Goal: Information Seeking & Learning: Learn about a topic

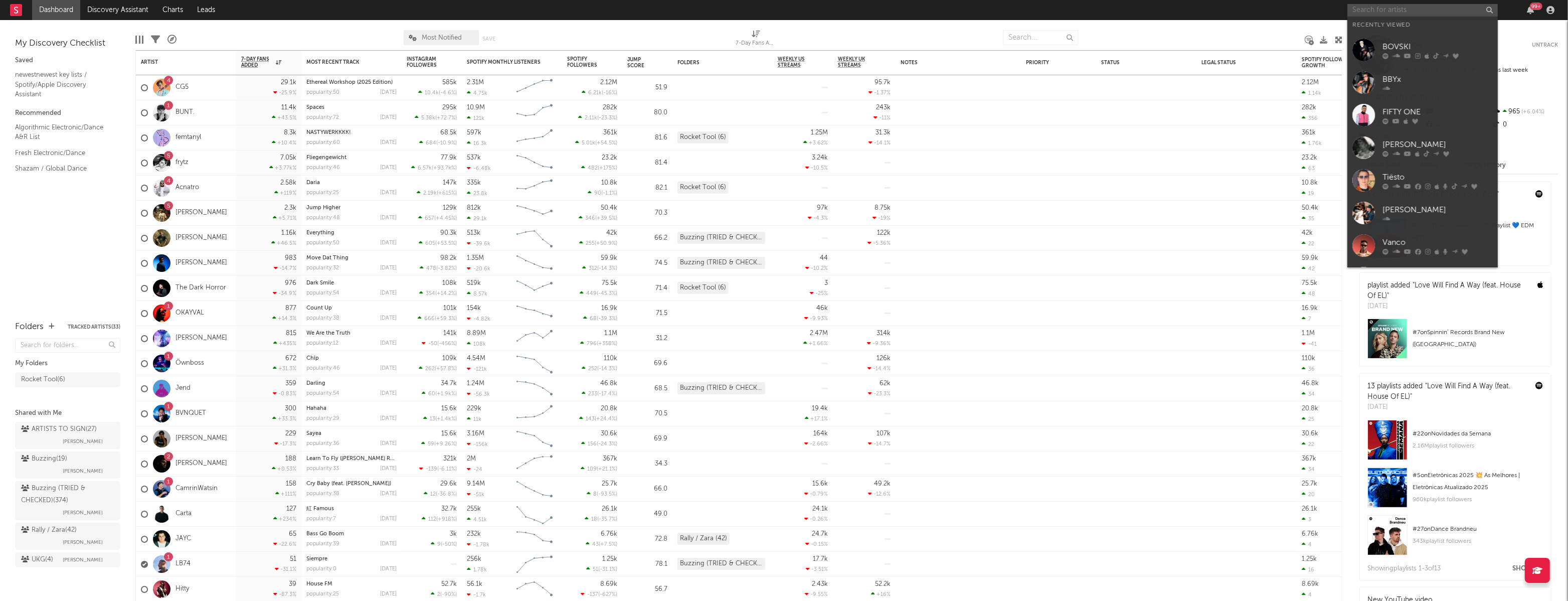
click at [1402, 13] on input "text" at bounding box center [1423, 10] width 150 height 13
click at [1412, 79] on div "BBYx" at bounding box center [1437, 80] width 110 height 12
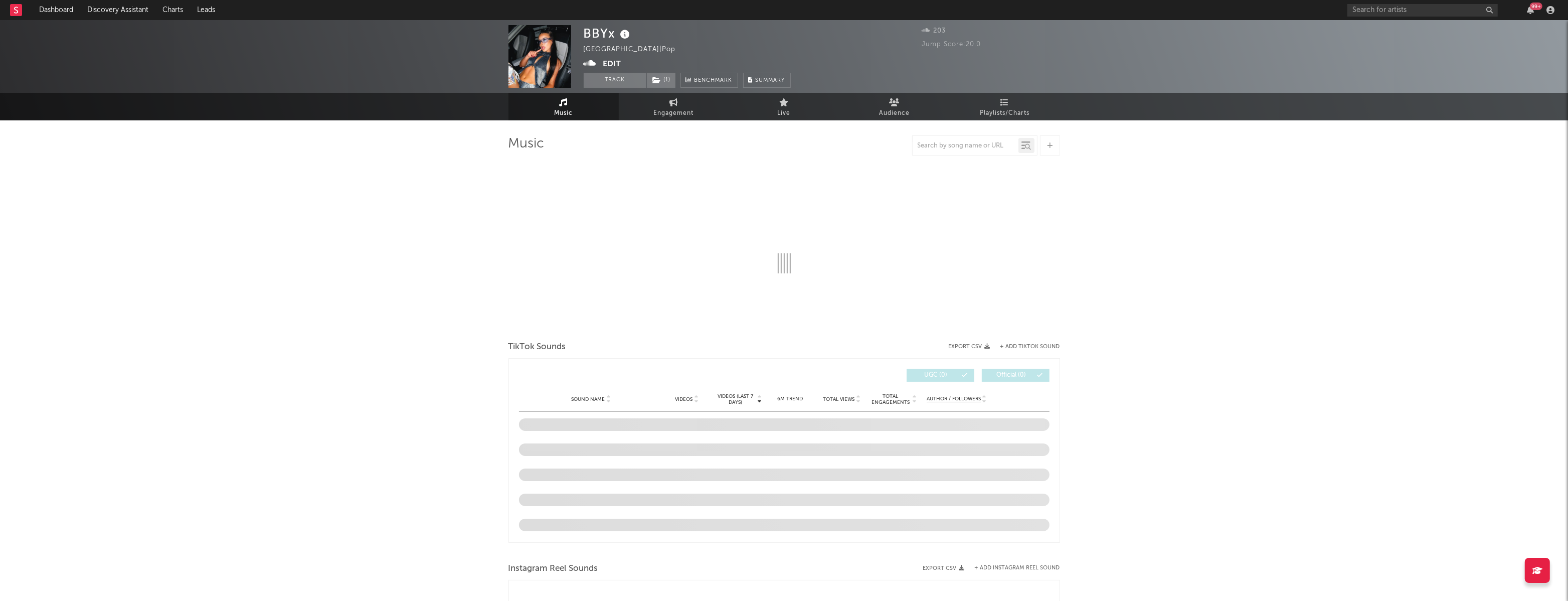
select select "1w"
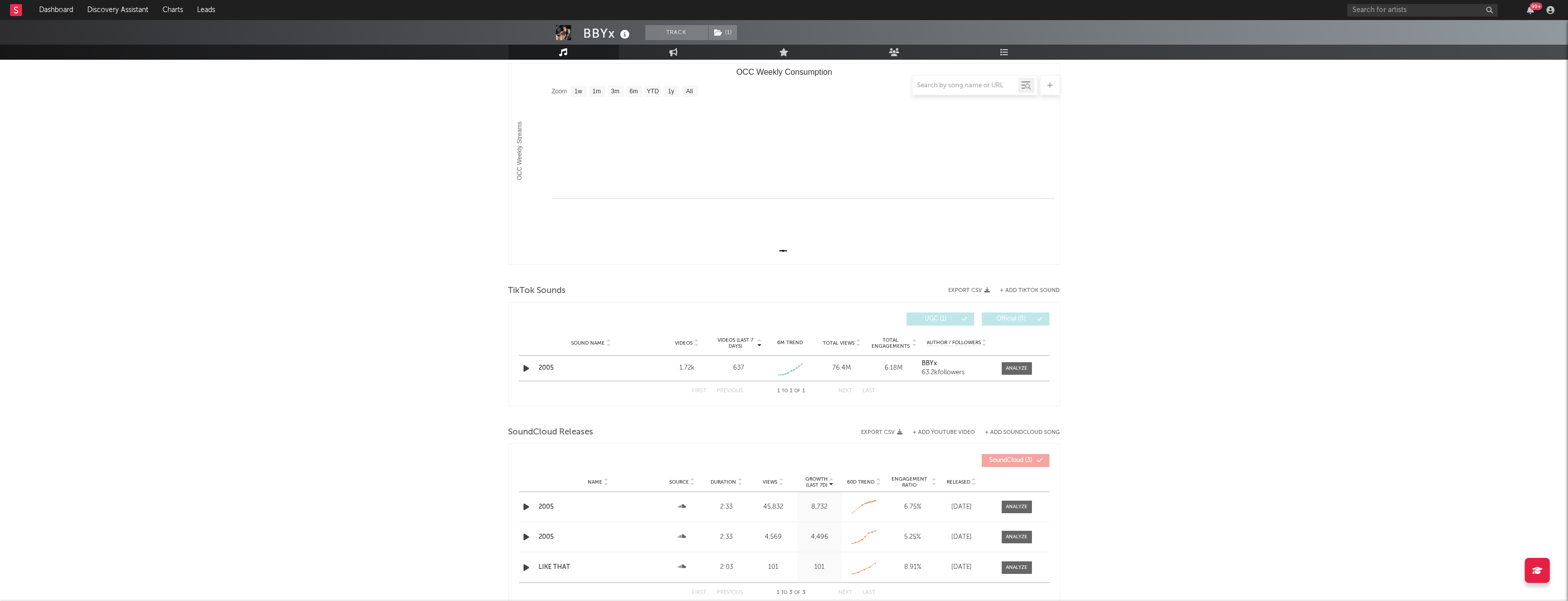
scroll to position [28, 0]
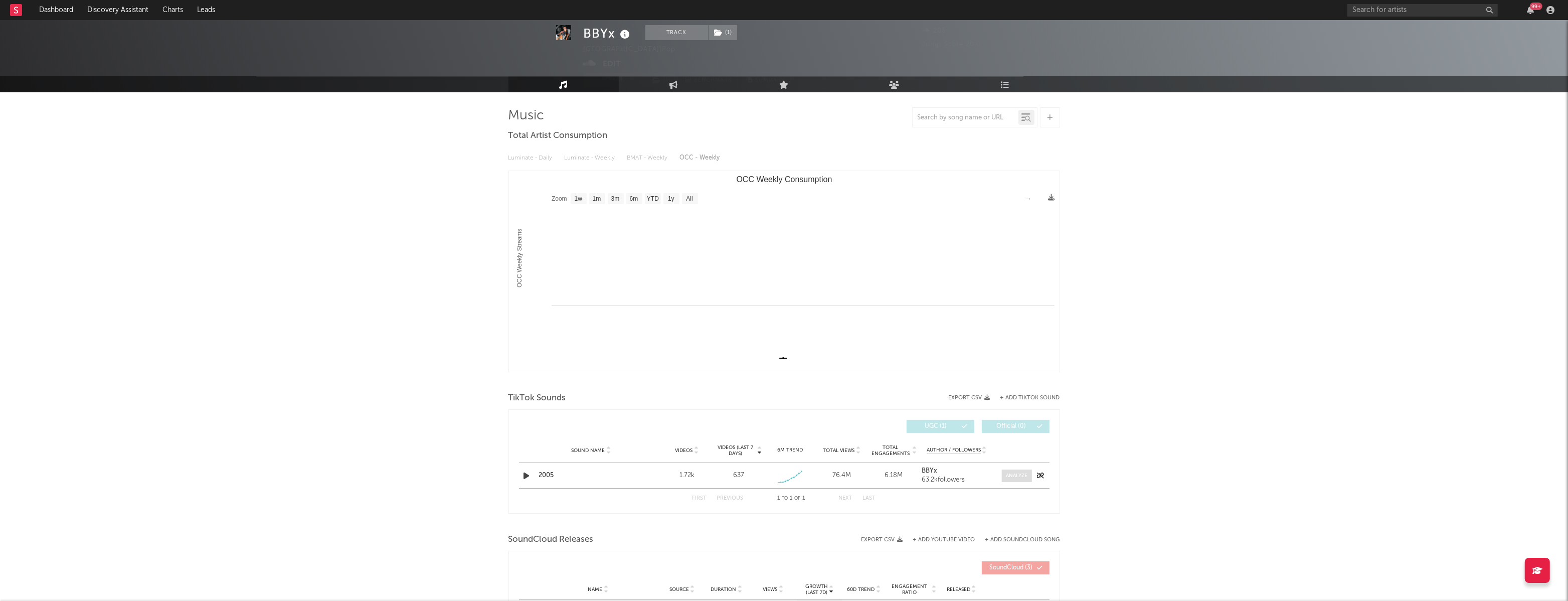
click at [1016, 477] on div at bounding box center [1017, 476] width 21 height 7
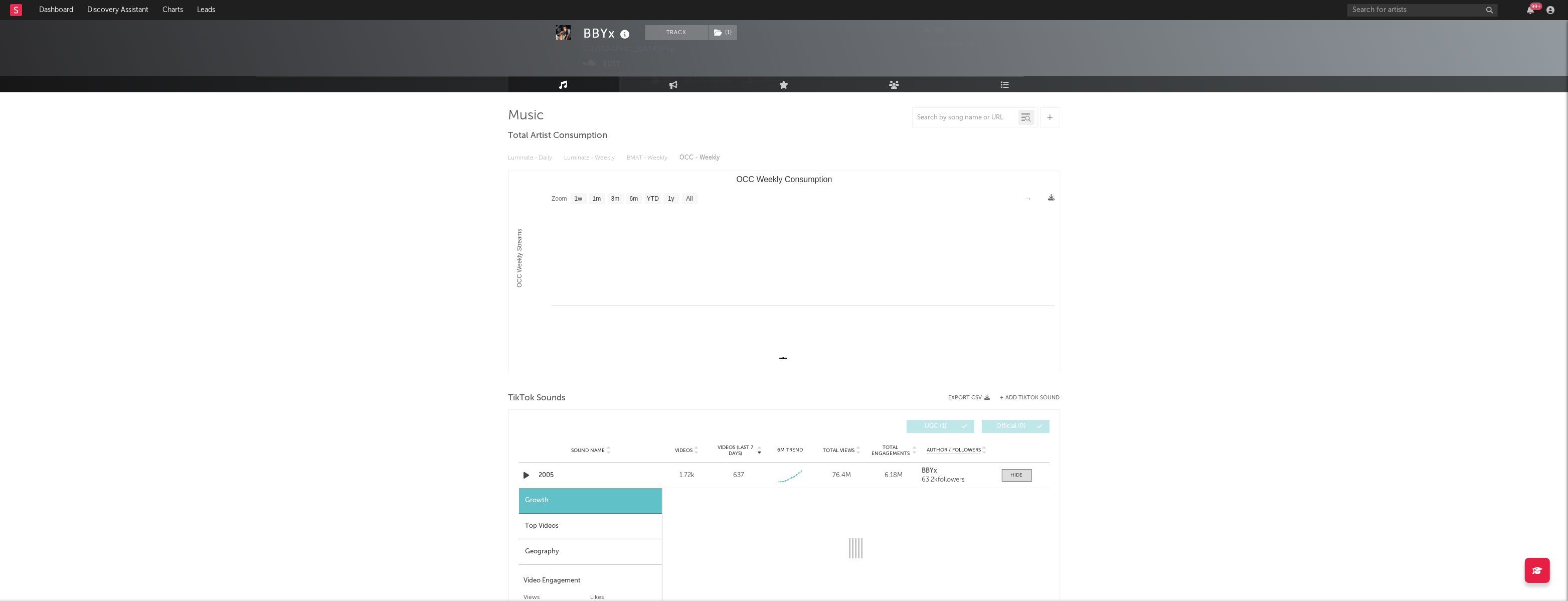
select select "1w"
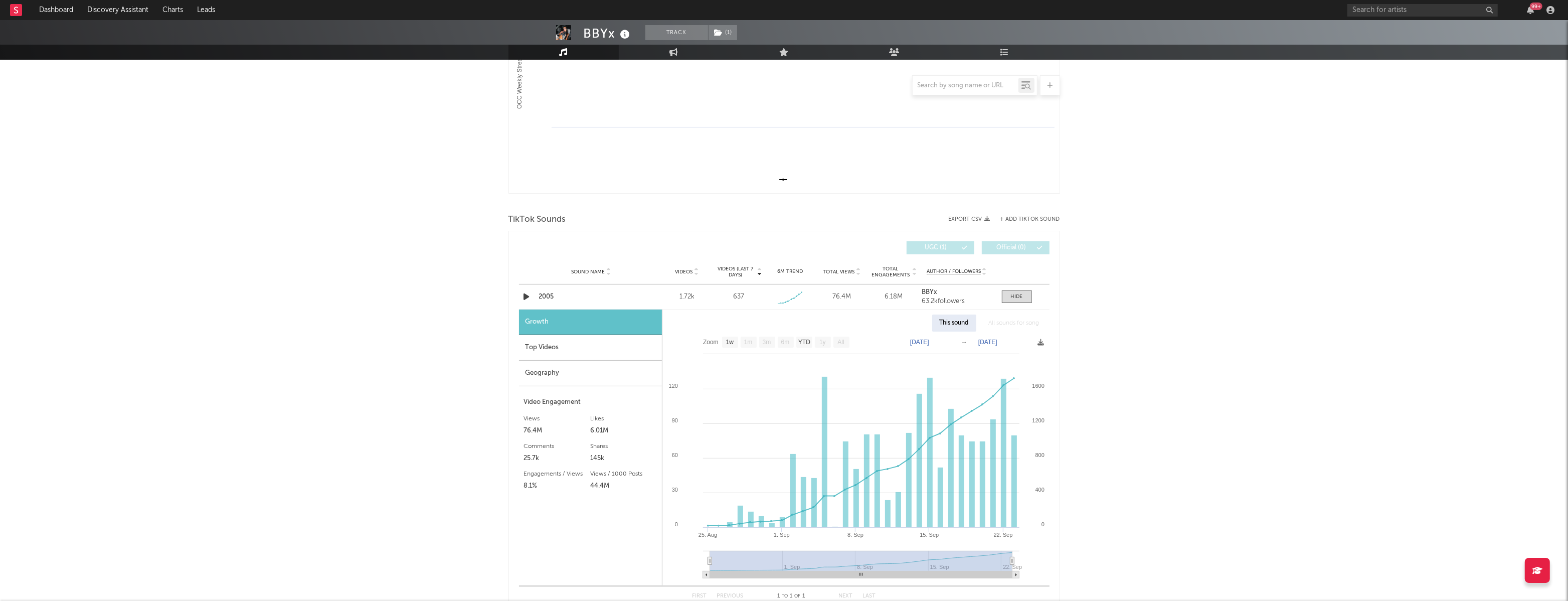
scroll to position [207, 0]
click at [1379, 9] on input "text" at bounding box center [1423, 10] width 150 height 13
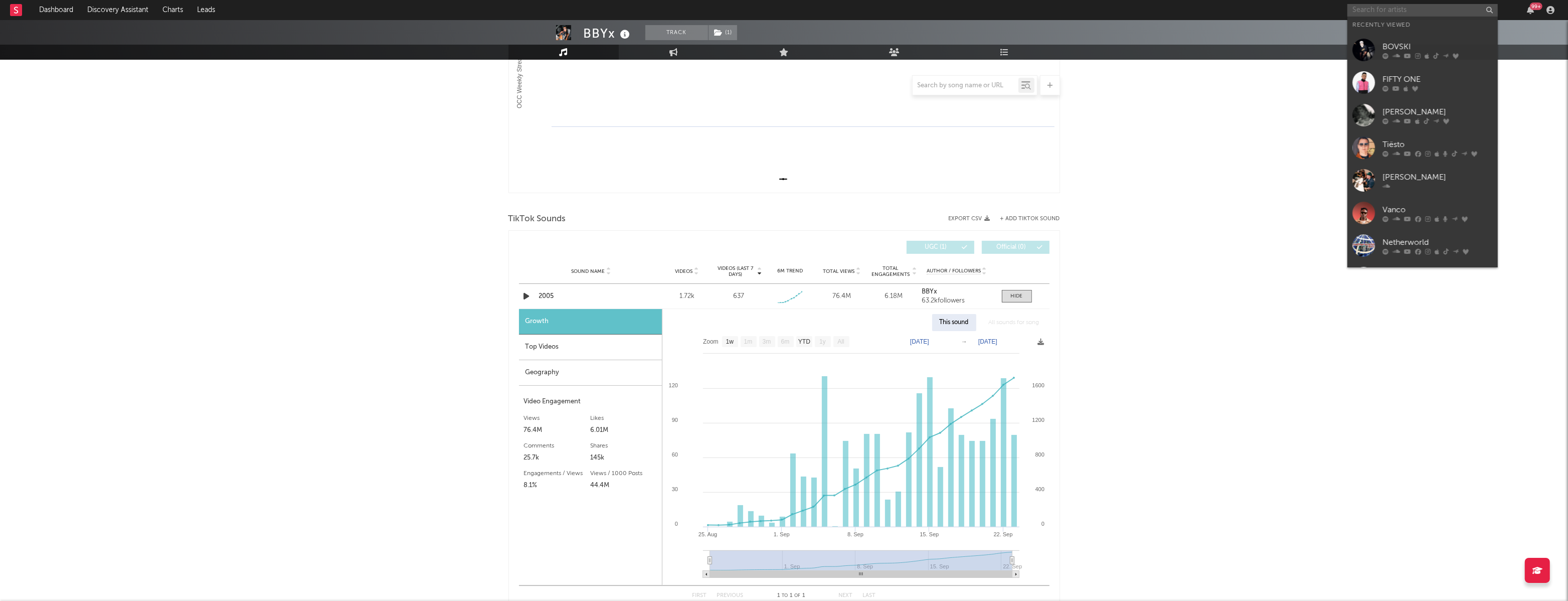
paste input "[URL][DOMAIN_NAME]"
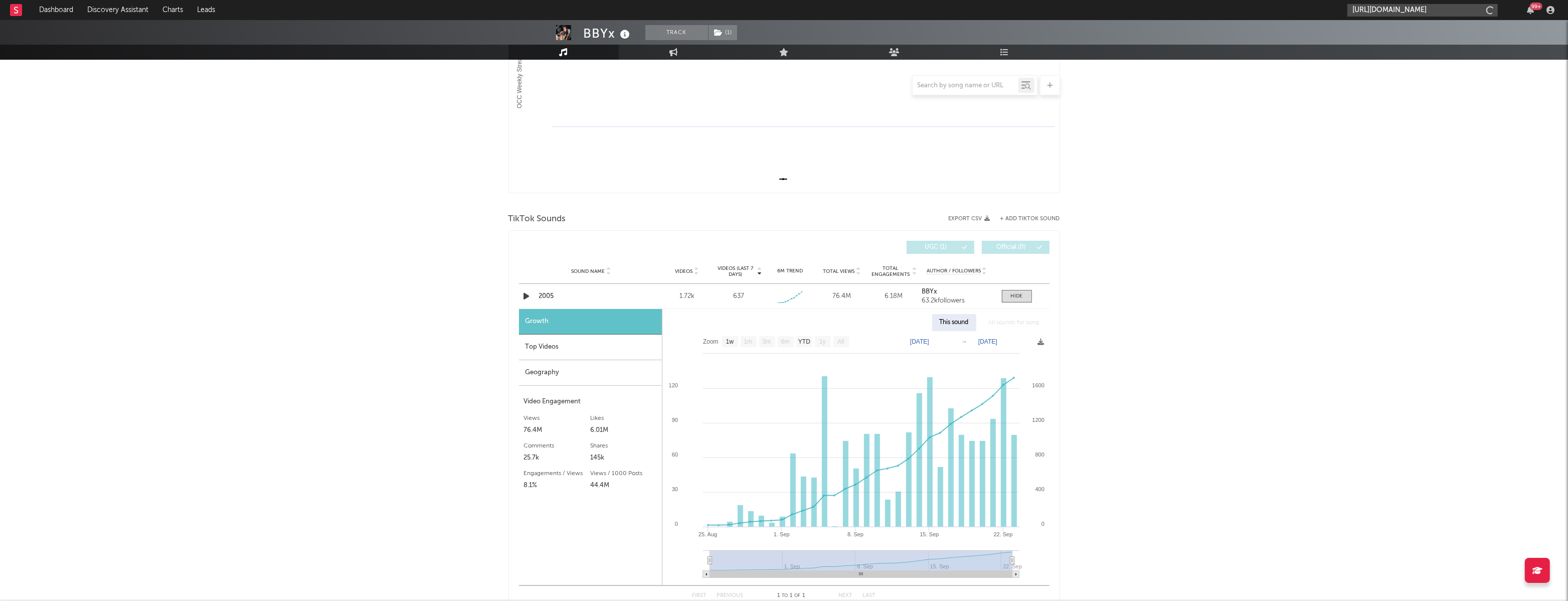
scroll to position [0, 138]
drag, startPoint x: 1413, startPoint y: 7, endPoint x: 1522, endPoint y: 12, distance: 109.1
click at [1522, 12] on div "[URL][DOMAIN_NAME] 99 +" at bounding box center [1453, 10] width 211 height 20
type input "[URL][DOMAIN_NAME]"
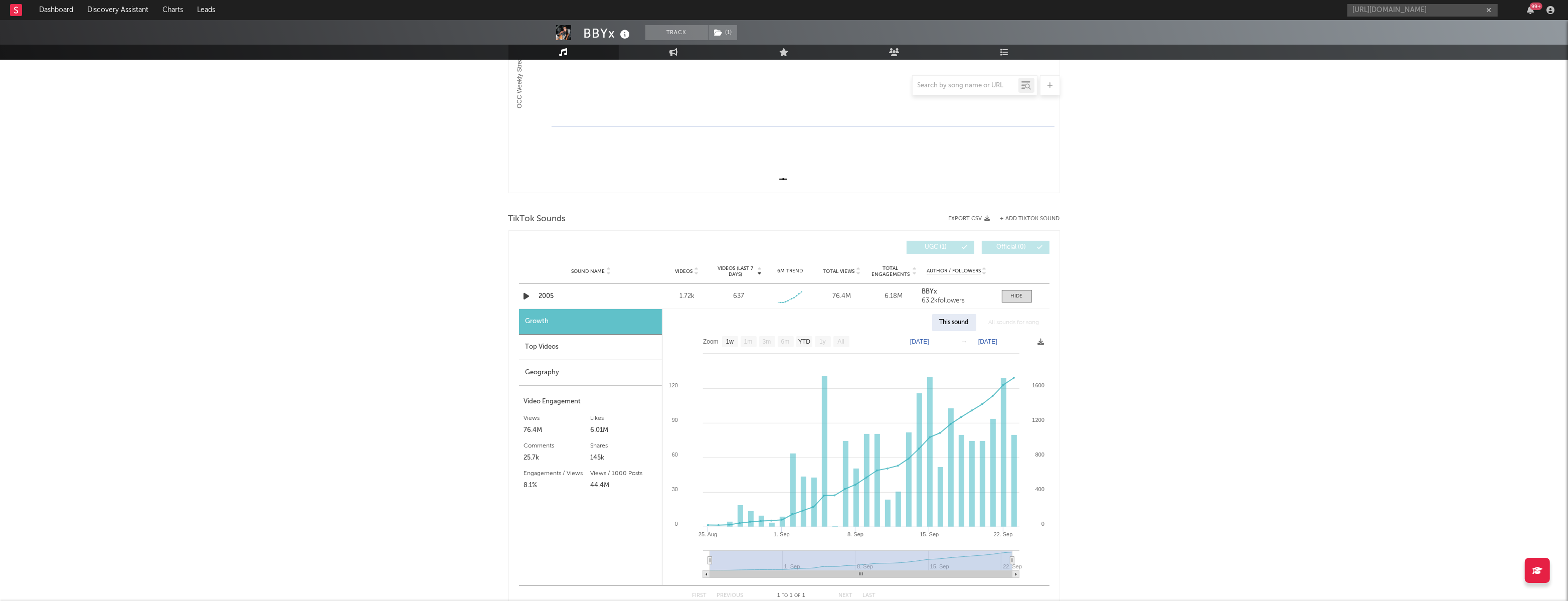
click at [58, 282] on div "BBYx Track ( 1 ) [GEOGRAPHIC_DATA] | Pop Edit Track ( 1 ) Benchmark Summary 203…" at bounding box center [784, 350] width 1568 height 1075
